Goal: Transaction & Acquisition: Purchase product/service

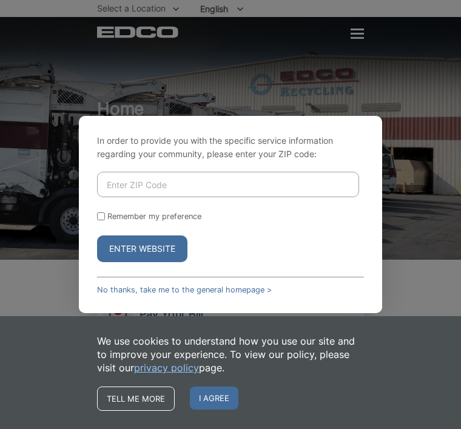
click at [133, 197] on input "Enter ZIP Code" at bounding box center [228, 184] width 262 height 25
type input "92082"
click at [105, 220] on input "Remember my preference" at bounding box center [101, 216] width 8 height 8
checkbox input "true"
click at [165, 262] on button "Enter Website" at bounding box center [142, 248] width 90 height 27
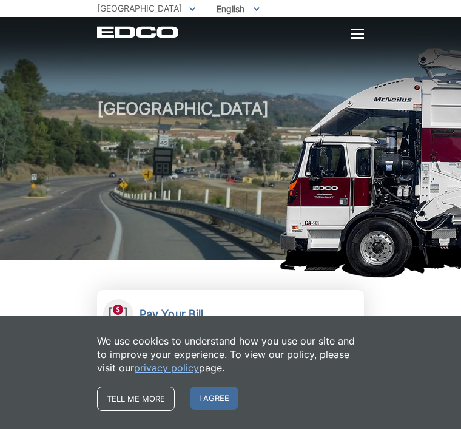
click at [167, 310] on h2 "Pay Your Bill" at bounding box center [171, 313] width 64 height 13
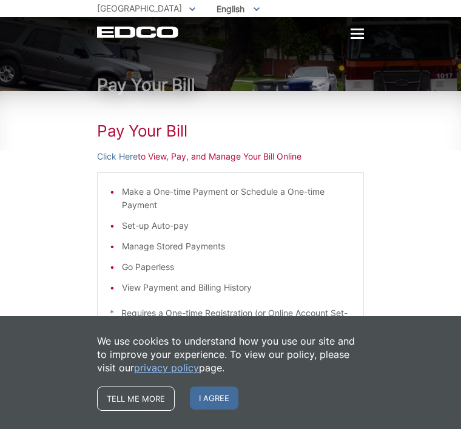
click at [141, 199] on li "Make a One-time Payment or Schedule a One-time Payment" at bounding box center [236, 198] width 229 height 27
click at [147, 202] on li "Make a One-time Payment or Schedule a One-time Payment" at bounding box center [236, 198] width 229 height 27
click at [156, 204] on li "Make a One-time Payment or Schedule a One-time Payment" at bounding box center [236, 198] width 229 height 27
click at [146, 200] on li "Make a One-time Payment or Schedule a One-time Payment" at bounding box center [236, 198] width 229 height 27
click at [174, 161] on p "Click Here to View, Pay, and Manage Your Bill Online" at bounding box center [230, 156] width 267 height 13
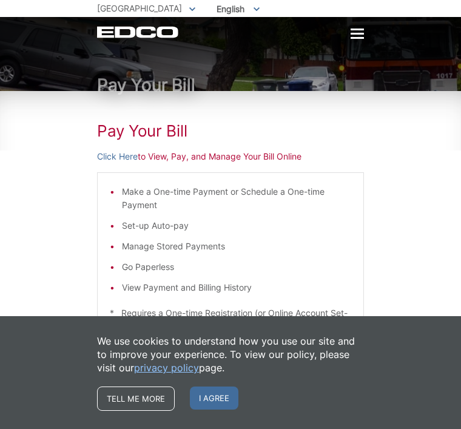
click at [178, 160] on p "Click Here to View, Pay, and Manage Your Bill Online" at bounding box center [230, 156] width 267 height 13
click at [122, 161] on link "Click Here" at bounding box center [117, 156] width 41 height 13
